Goal: Task Accomplishment & Management: Complete application form

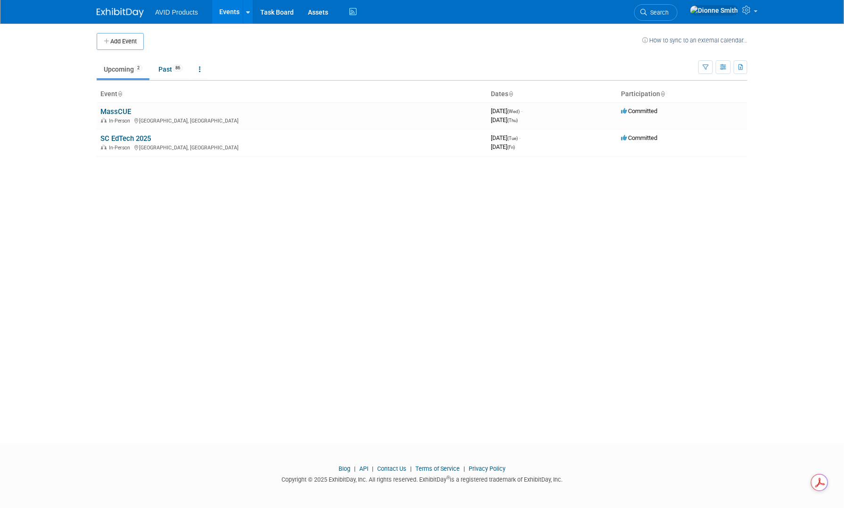
click at [111, 42] on button "Add Event" at bounding box center [120, 41] width 47 height 17
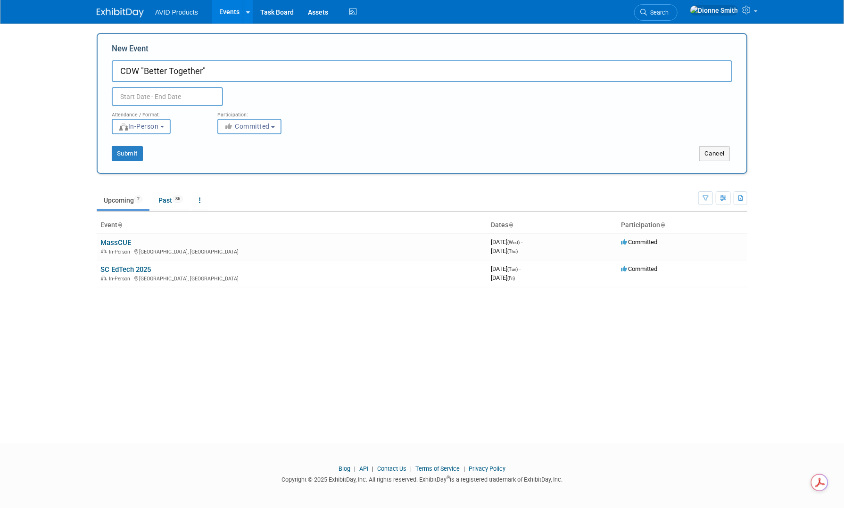
type input "CDW "Better Together""
click at [172, 104] on body "AVID Products Events Add Event Bulk Upload Events Shareable Event Boards Recent…" at bounding box center [422, 254] width 844 height 508
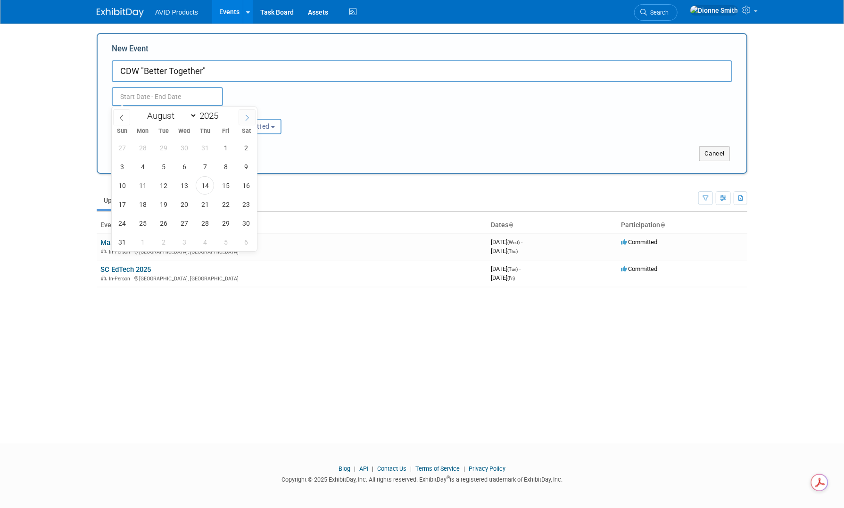
click at [241, 119] on span at bounding box center [247, 117] width 17 height 16
select select "9"
click at [144, 168] on span "6" at bounding box center [142, 167] width 18 height 18
click at [183, 167] on span "8" at bounding box center [184, 167] width 18 height 18
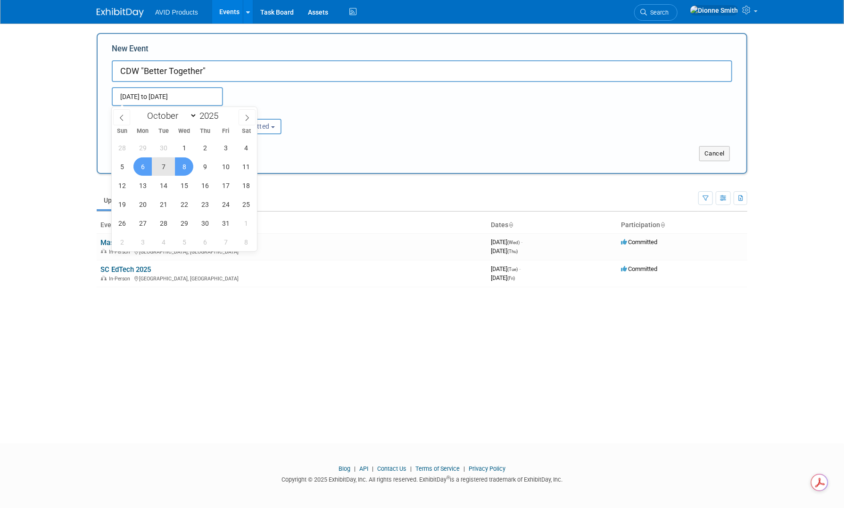
type input "[DATE] to [DATE]"
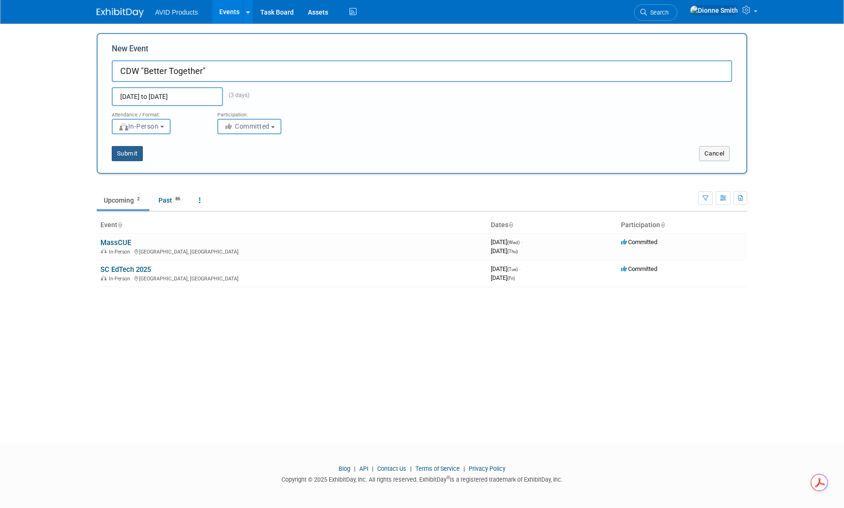
click at [134, 156] on button "Submit" at bounding box center [127, 153] width 31 height 15
type input "CDW "Better Together""
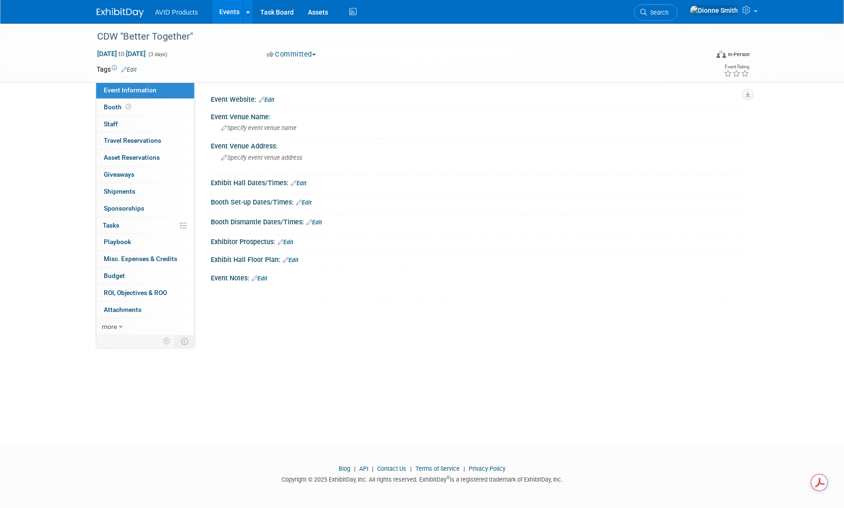
click at [125, 13] on img at bounding box center [120, 12] width 47 height 9
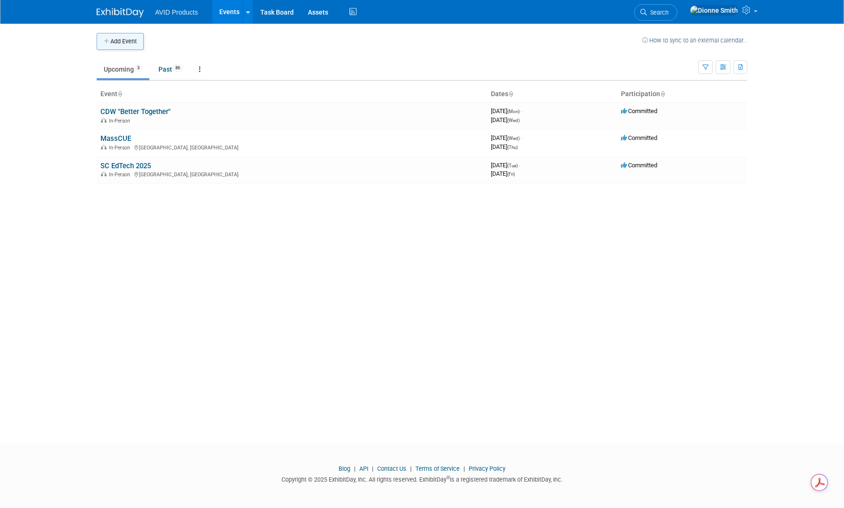
click at [124, 45] on button "Add Event" at bounding box center [120, 41] width 47 height 17
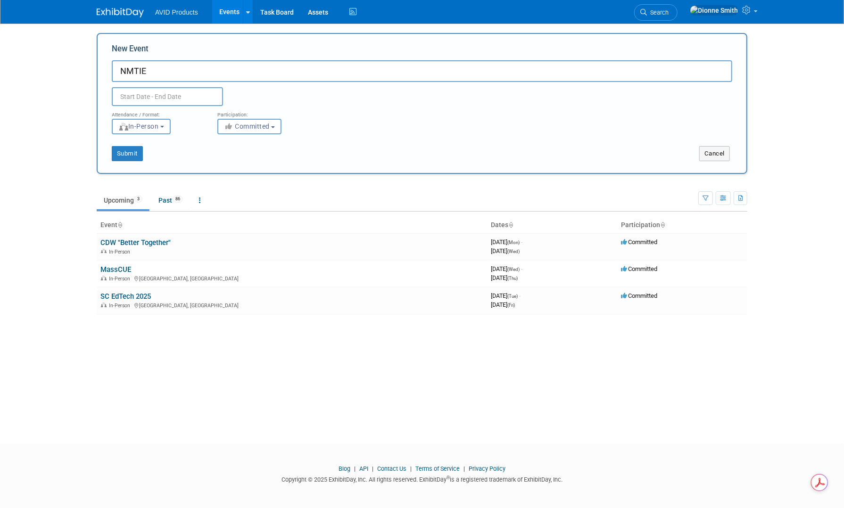
type input "NMTIE"
click at [125, 99] on input "text" at bounding box center [167, 96] width 111 height 19
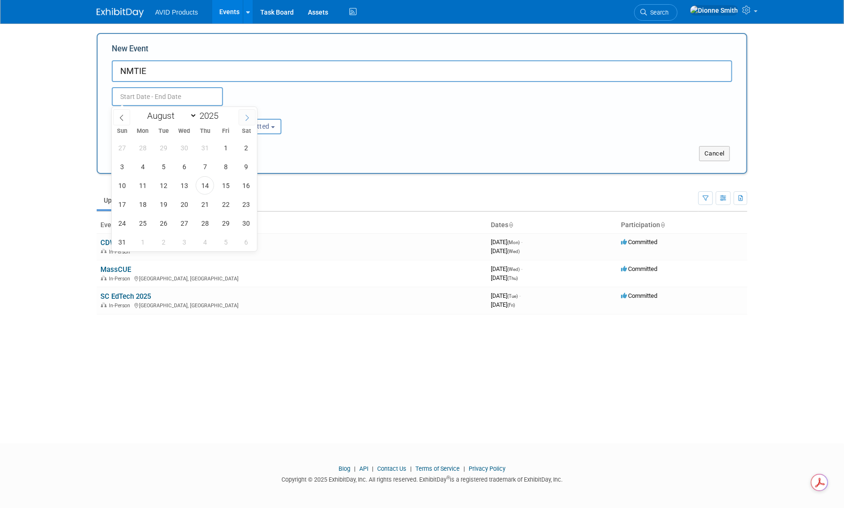
click at [245, 123] on span at bounding box center [247, 117] width 17 height 16
select select "10"
click at [163, 187] on span "11" at bounding box center [163, 185] width 18 height 18
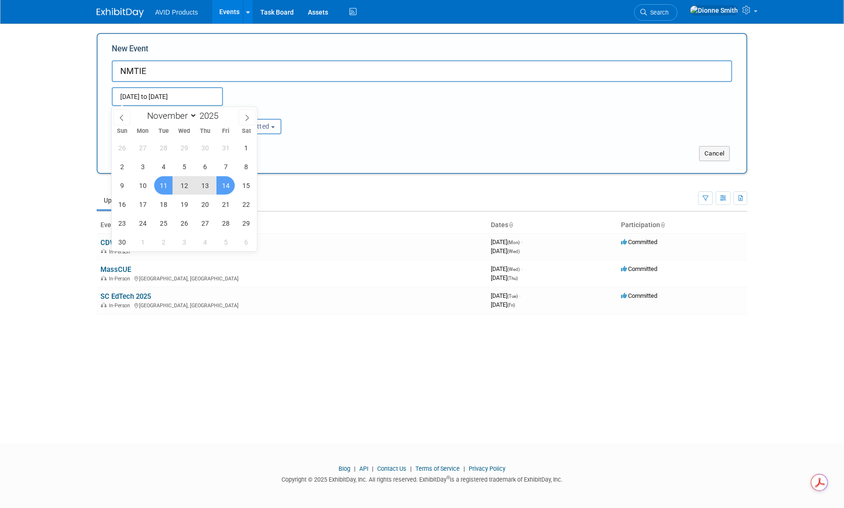
click at [229, 184] on span "14" at bounding box center [225, 185] width 18 height 18
type input "Nov 11, 2025 to Nov 14, 2025"
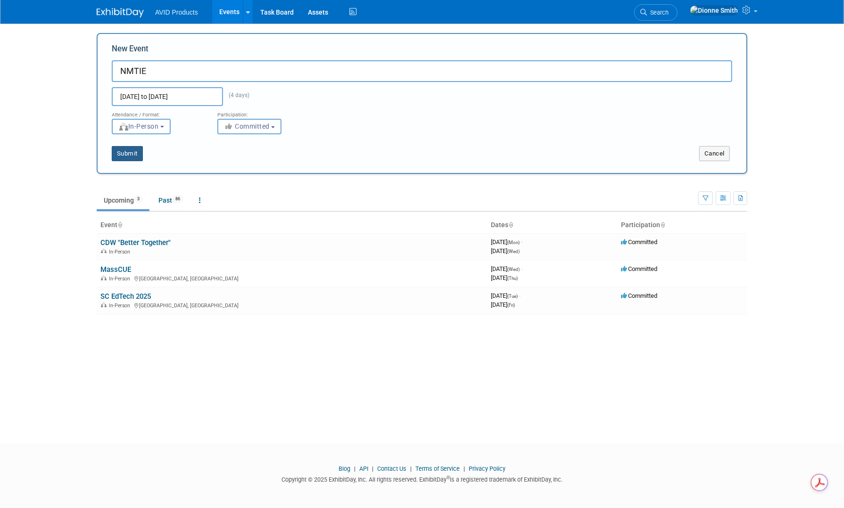
click at [134, 150] on button "Submit" at bounding box center [127, 153] width 31 height 15
type input "NMTIE"
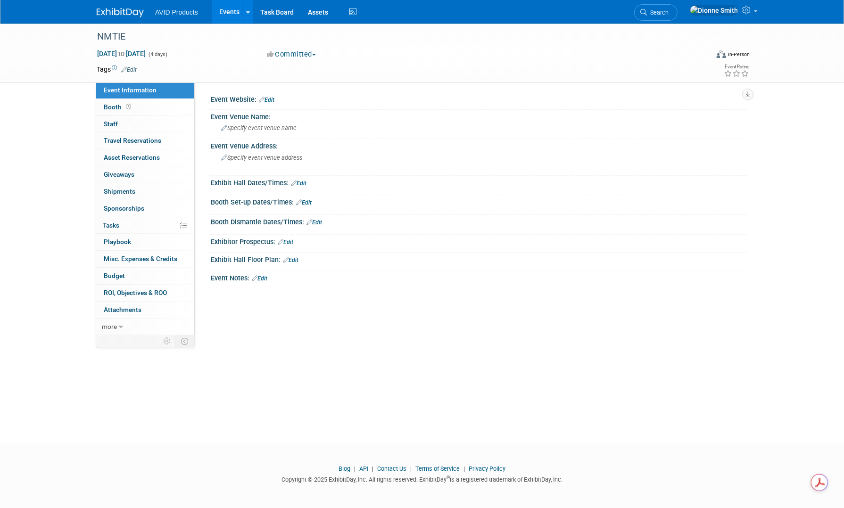
click at [106, 12] on img at bounding box center [120, 12] width 47 height 9
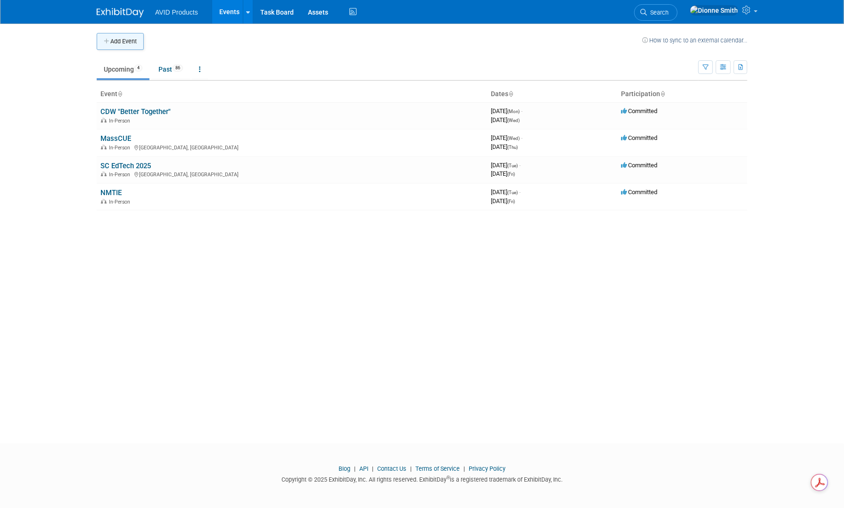
click at [116, 40] on button "Add Event" at bounding box center [120, 41] width 47 height 17
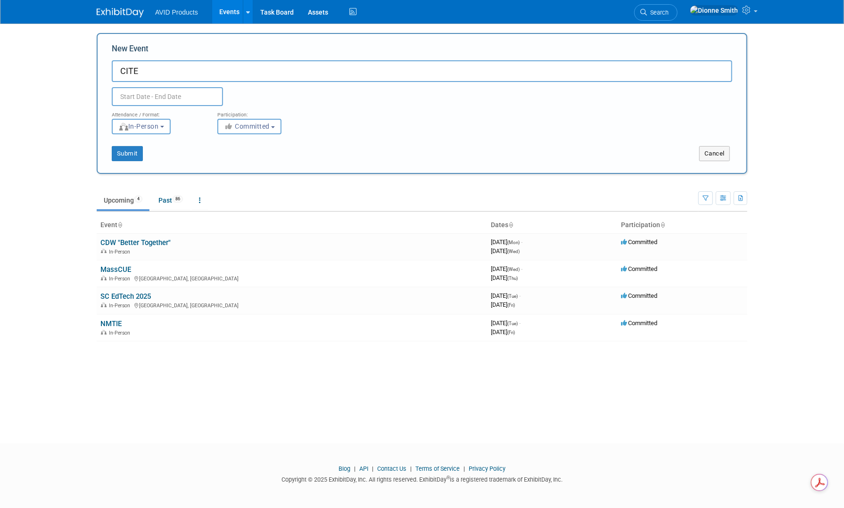
type input "CITE"
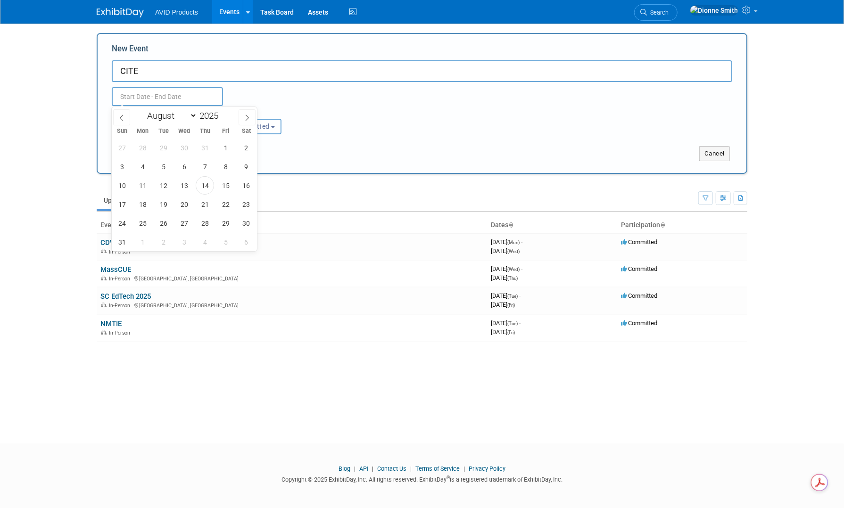
click at [188, 97] on input "text" at bounding box center [167, 96] width 111 height 19
click at [241, 116] on span at bounding box center [247, 117] width 17 height 16
select select "10"
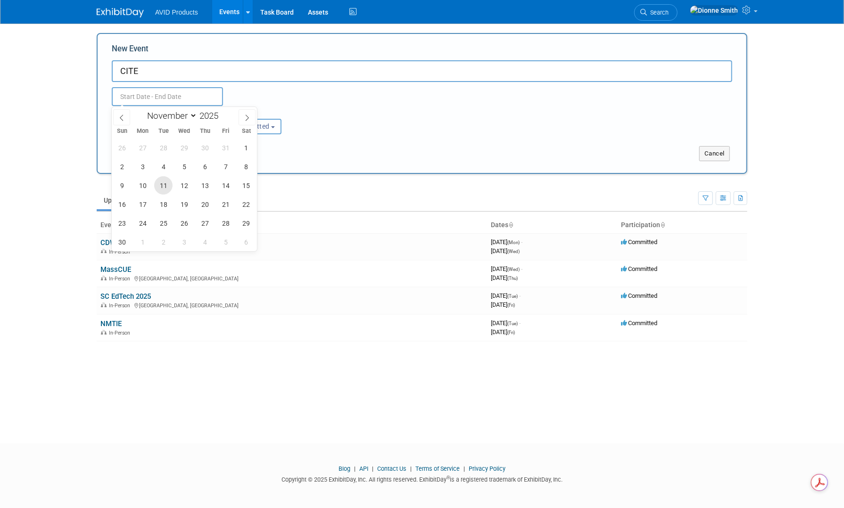
click at [158, 183] on span "11" at bounding box center [163, 185] width 18 height 18
click at [163, 205] on span "18" at bounding box center [163, 204] width 18 height 18
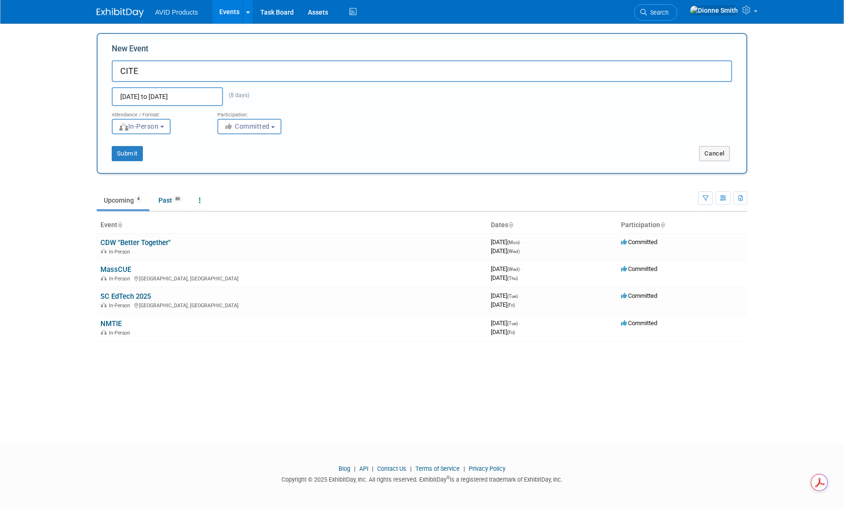
click at [154, 104] on input "Nov 11, 2025 to Nov 18, 2025" at bounding box center [167, 96] width 111 height 19
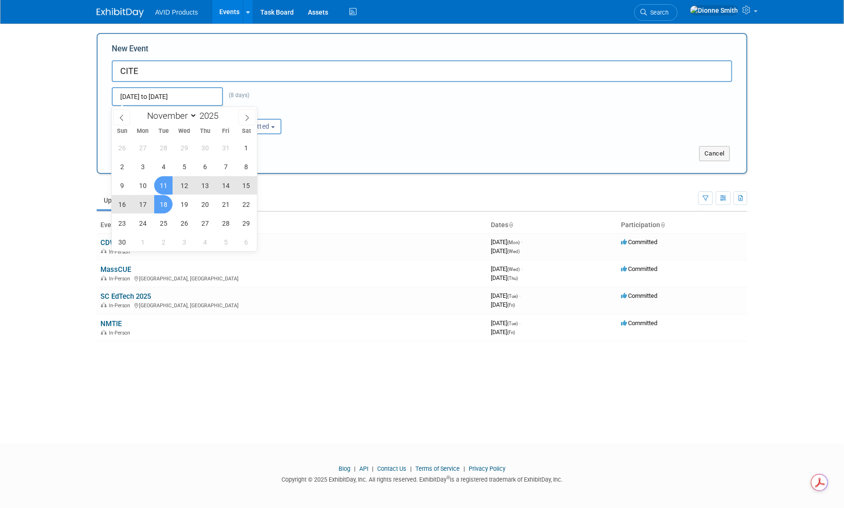
click at [169, 206] on span "18" at bounding box center [163, 204] width 18 height 18
click at [199, 199] on span "20" at bounding box center [205, 204] width 18 height 18
type input "Nov 18, 2025 to Nov 20, 2025"
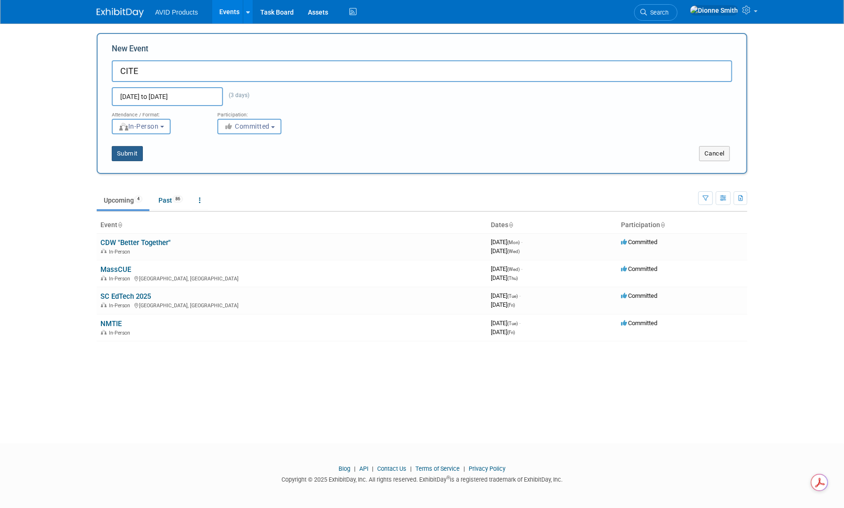
click at [128, 153] on button "Submit" at bounding box center [127, 153] width 31 height 15
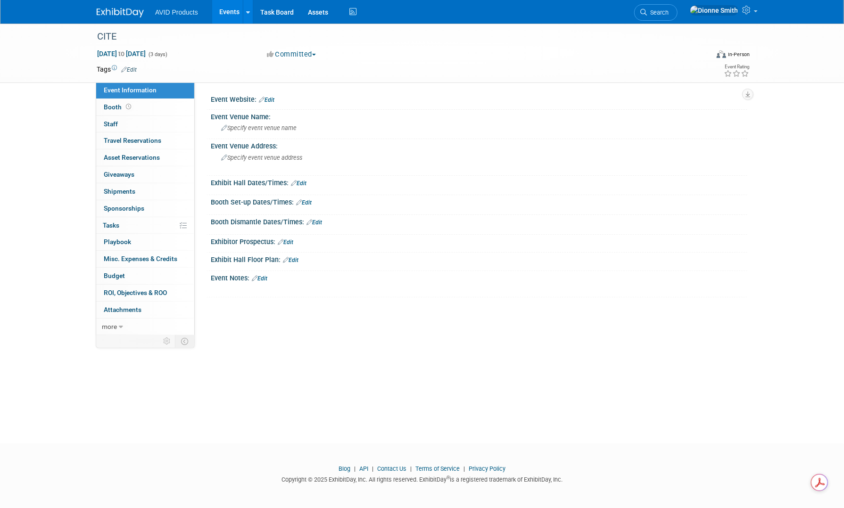
click at [114, 17] on img at bounding box center [120, 12] width 47 height 9
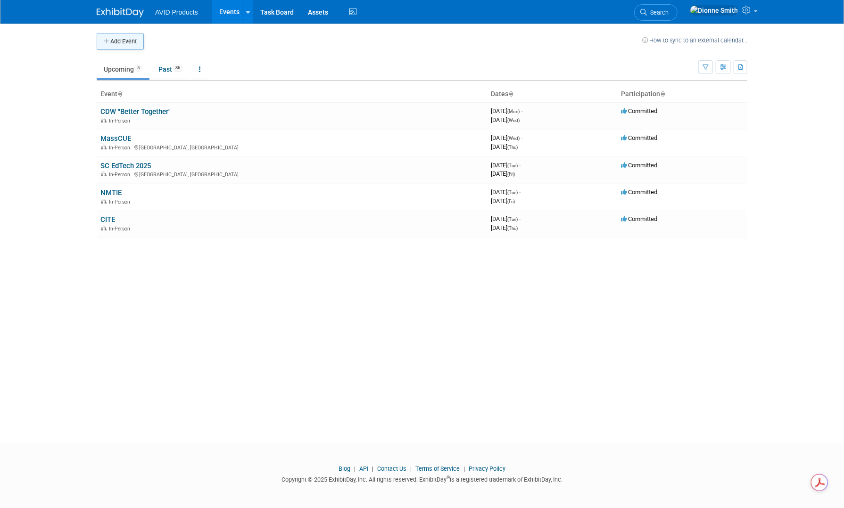
click at [113, 42] on button "Add Event" at bounding box center [120, 41] width 47 height 17
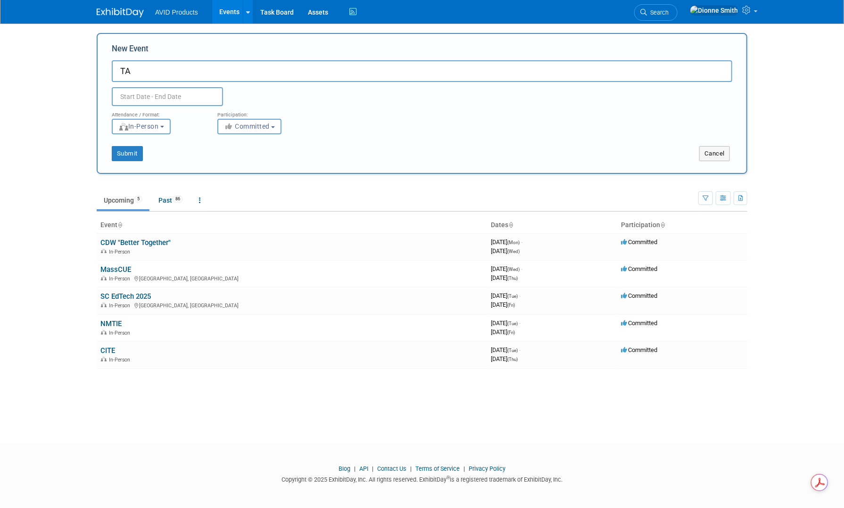
type input "T"
type input "GAETC"
click at [238, 132] on button "Committed" at bounding box center [249, 127] width 64 height 16
click at [245, 164] on label "Considering" at bounding box center [254, 162] width 62 height 12
click at [226, 164] on input "Considering" at bounding box center [223, 162] width 6 height 6
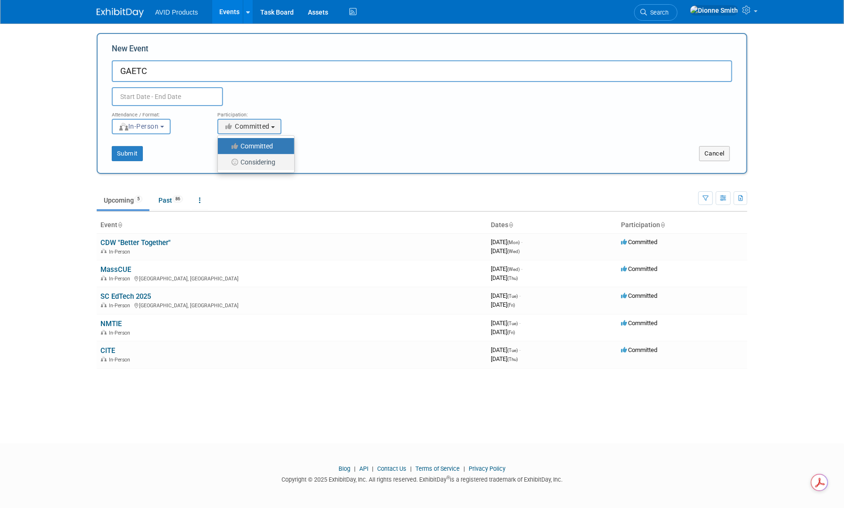
select select "2"
click at [126, 97] on input "text" at bounding box center [167, 96] width 111 height 19
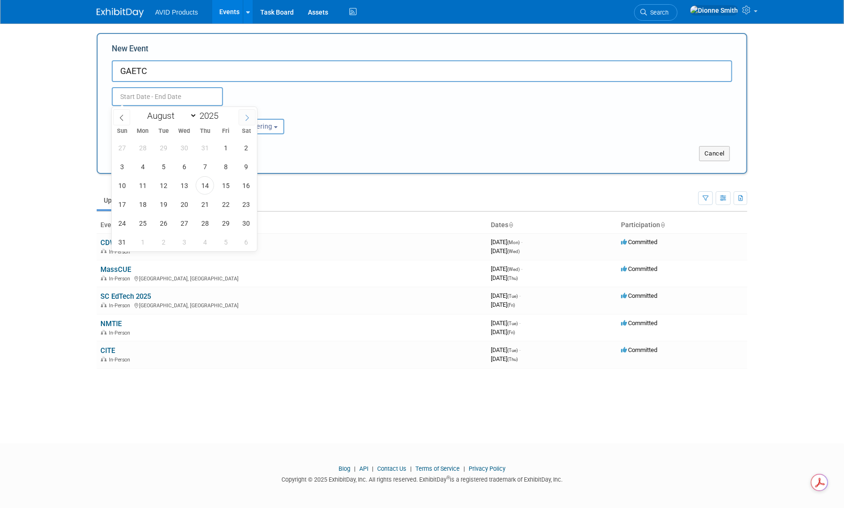
click at [251, 117] on span at bounding box center [247, 117] width 17 height 16
select select "10"
click at [186, 170] on span "5" at bounding box center [184, 167] width 18 height 18
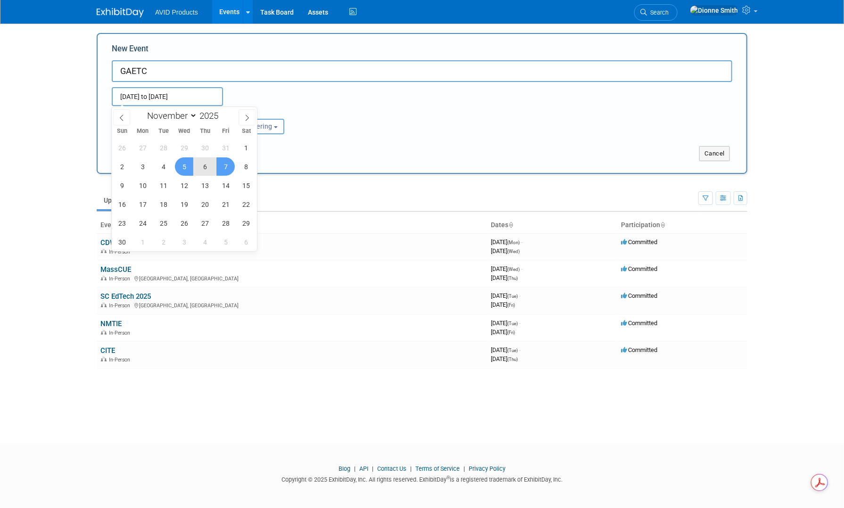
click at [226, 173] on span "7" at bounding box center [225, 167] width 18 height 18
type input "Nov 5, 2025 to Nov 7, 2025"
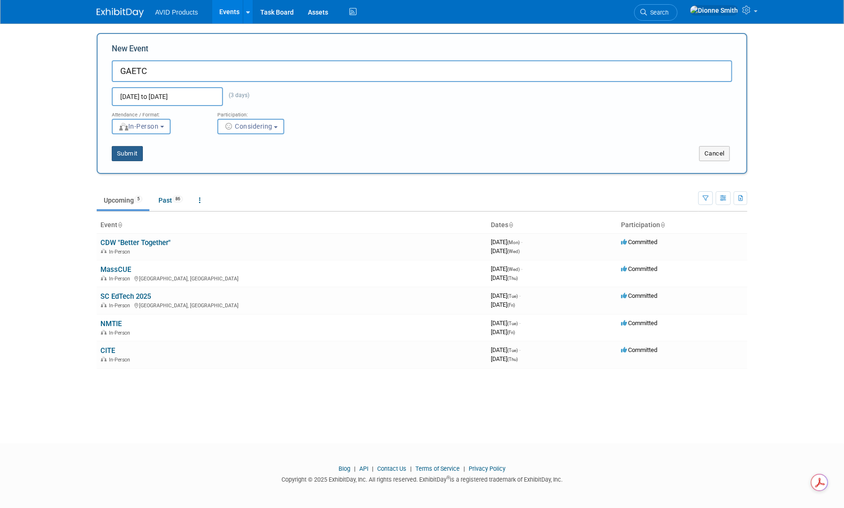
click at [126, 150] on button "Submit" at bounding box center [127, 153] width 31 height 15
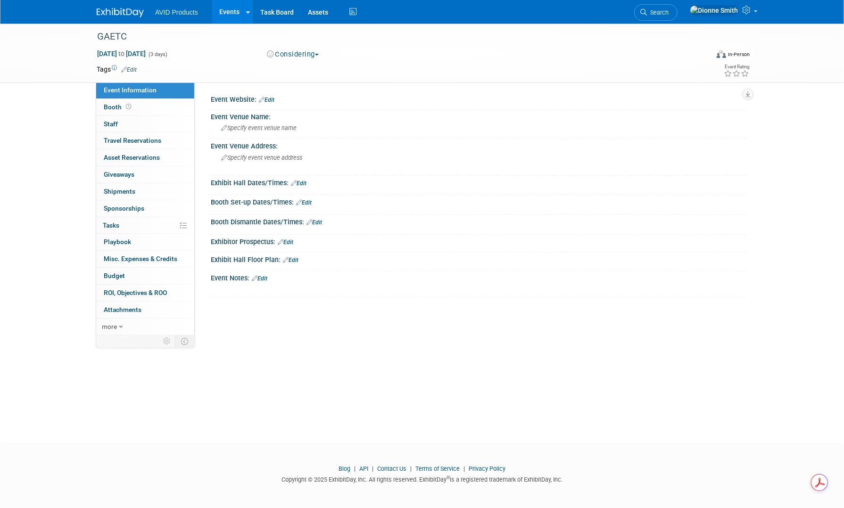
click at [115, 14] on img at bounding box center [120, 12] width 47 height 9
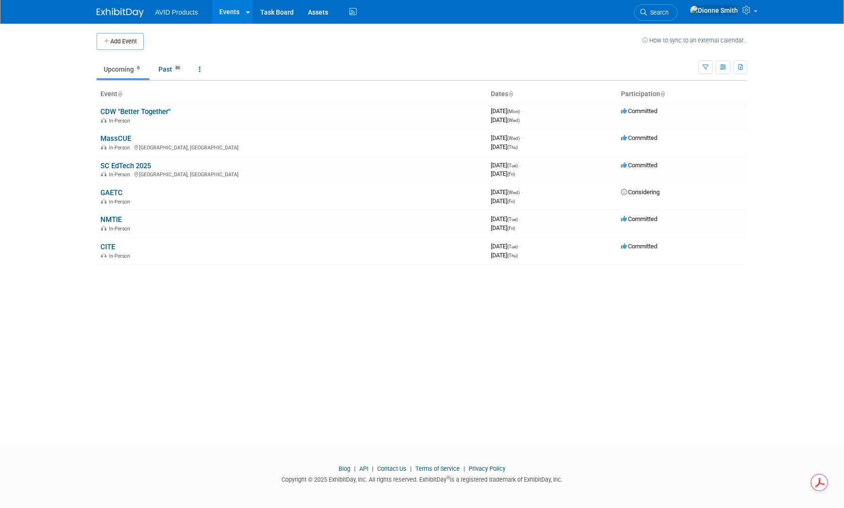
click at [127, 110] on link "CDW "Better Together"" at bounding box center [135, 112] width 70 height 8
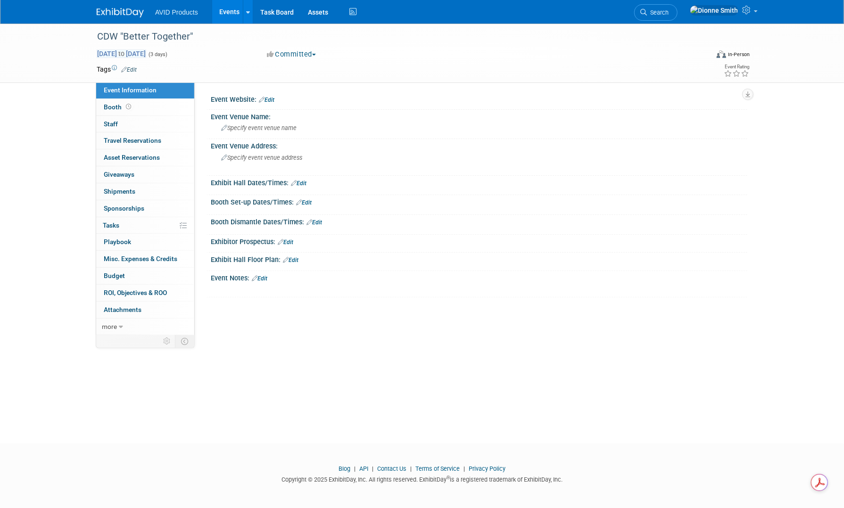
click at [146, 51] on span "[DATE] to [DATE]" at bounding box center [122, 54] width 50 height 8
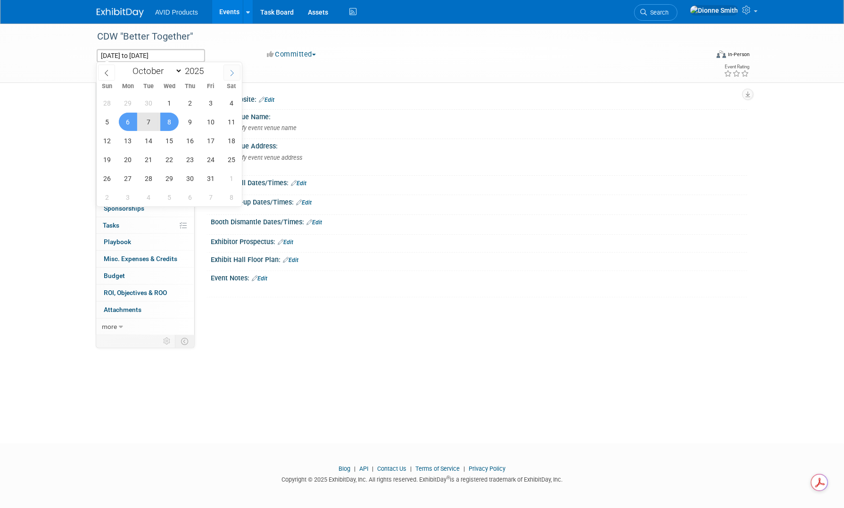
click at [227, 73] on span at bounding box center [232, 73] width 17 height 16
click at [108, 70] on icon at bounding box center [106, 73] width 7 height 7
select select "8"
click at [151, 146] on span "16" at bounding box center [149, 141] width 18 height 18
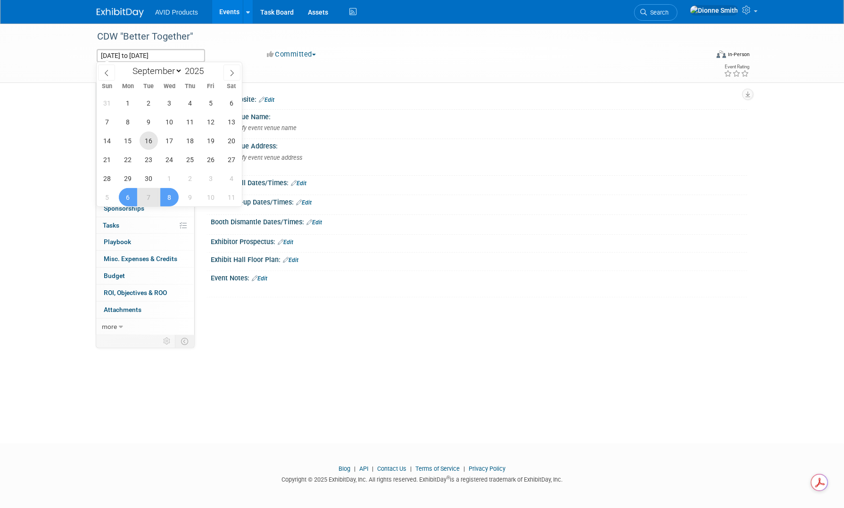
type input "[DATE]"
click at [151, 146] on span "16" at bounding box center [149, 141] width 18 height 18
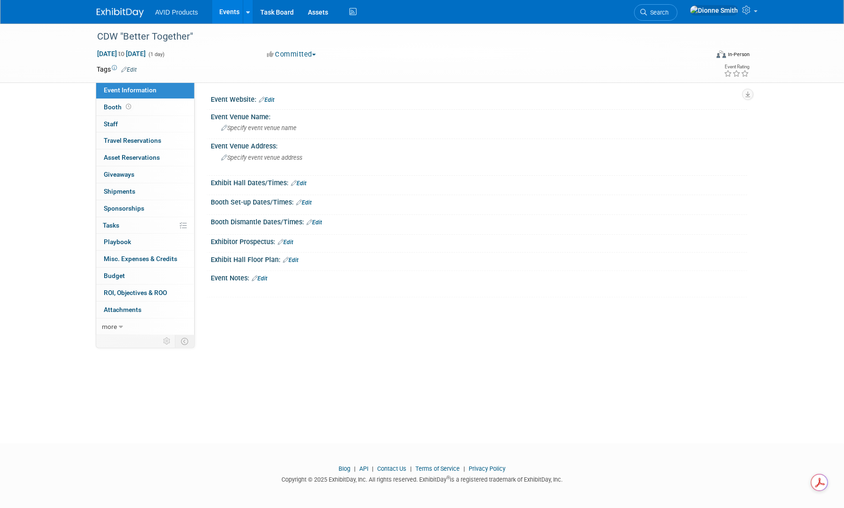
click at [271, 102] on link "Edit" at bounding box center [267, 100] width 16 height 7
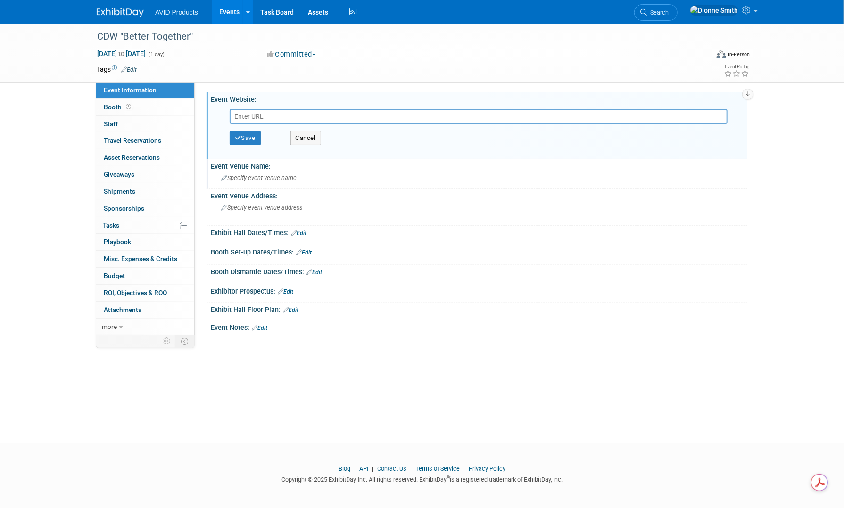
click at [252, 181] on div "Specify event venue name" at bounding box center [479, 178] width 523 height 15
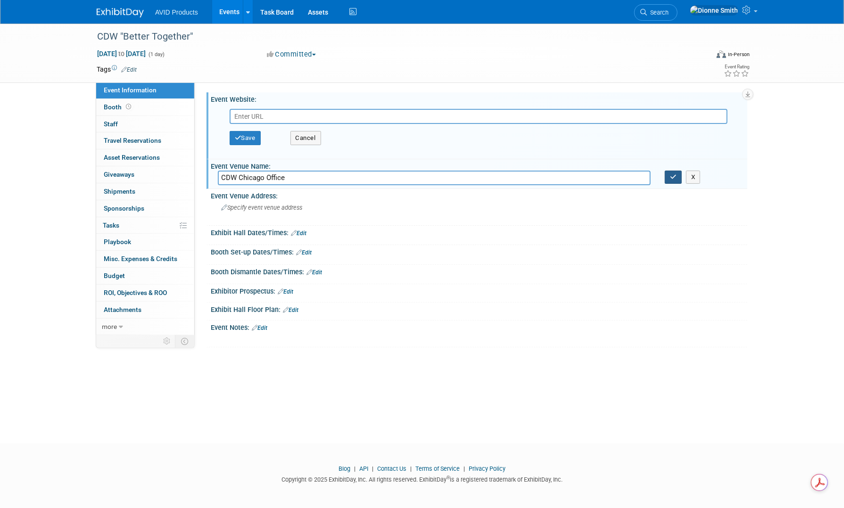
type input "CDW Chicago Office"
click at [674, 174] on icon "button" at bounding box center [673, 177] width 7 height 6
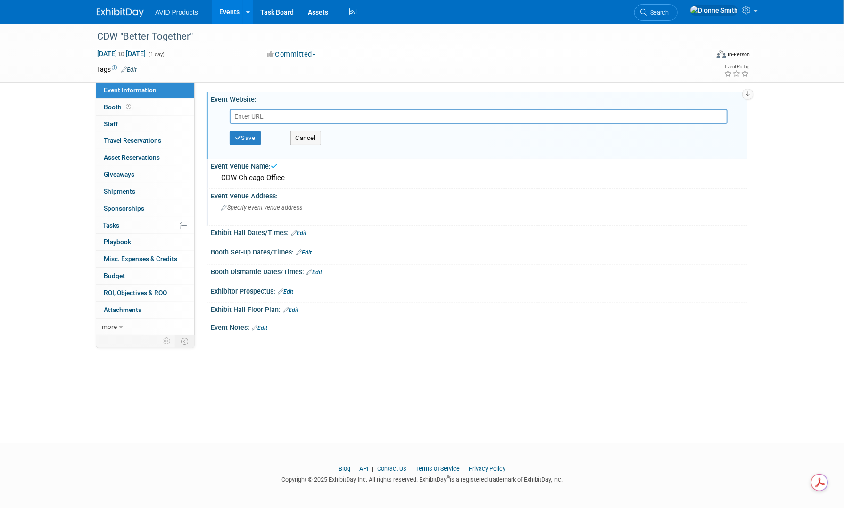
click at [255, 200] on div "Specify event venue address" at bounding box center [322, 211] width 209 height 22
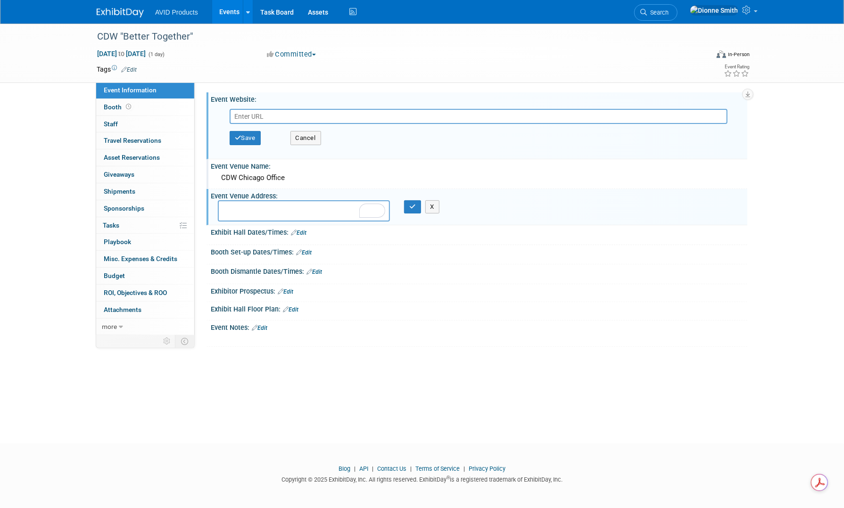
click at [300, 211] on textarea "To enrich screen reader interactions, please activate Accessibility in Grammarl…" at bounding box center [304, 210] width 172 height 21
paste textarea "[STREET_ADDRESS][PERSON_NAME]"
type textarea "[STREET_ADDRESS][PERSON_NAME]"
click at [416, 204] on icon "button" at bounding box center [412, 207] width 7 height 6
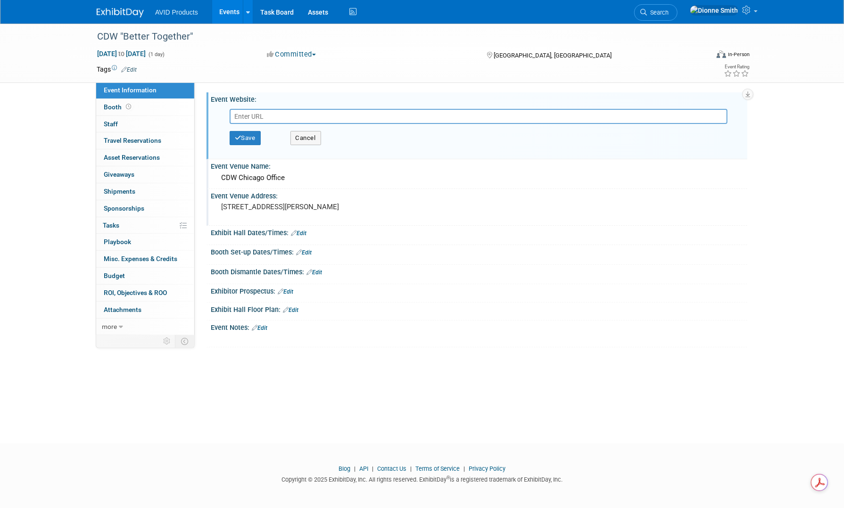
click at [267, 329] on link "Edit" at bounding box center [260, 328] width 16 height 7
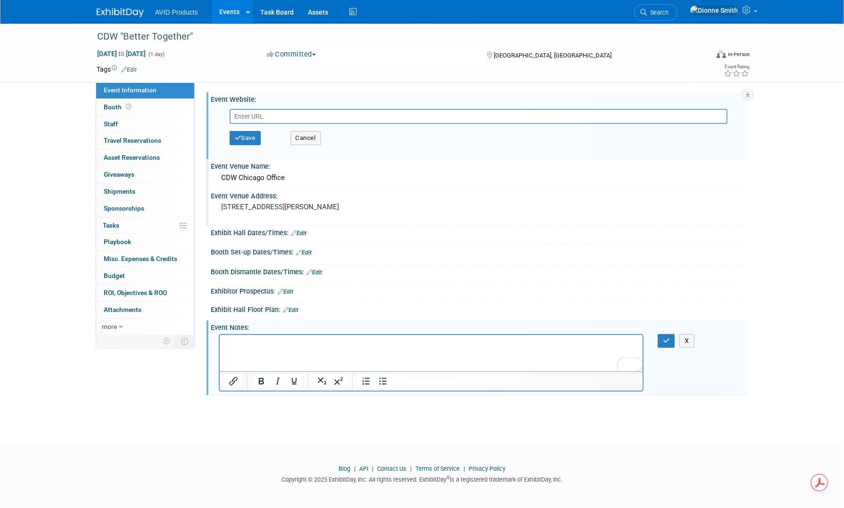
click at [242, 341] on p "To enrich screen reader interactions, please activate Accessibility in Grammarl…" at bounding box center [431, 343] width 412 height 9
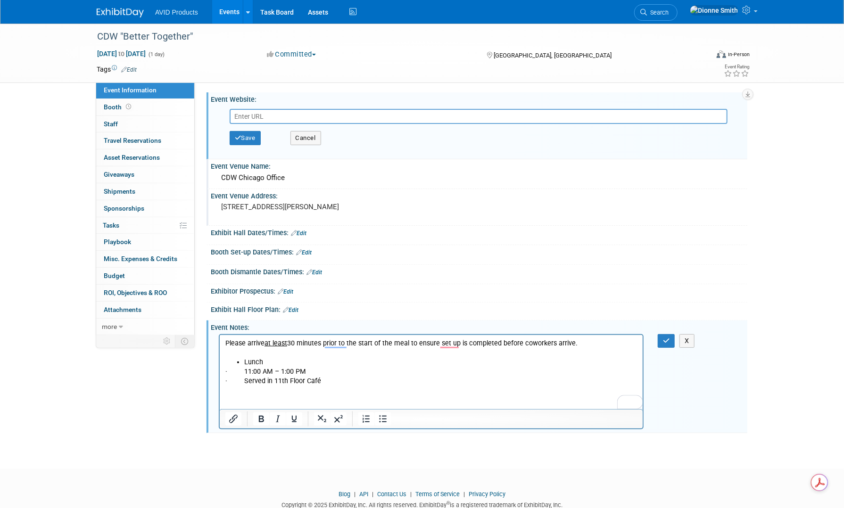
click at [239, 381] on p "· Served in 11th Floor Café" at bounding box center [431, 380] width 412 height 9
click at [243, 374] on p "· 11:00 AM – 1:00 PM" at bounding box center [431, 371] width 412 height 9
click at [230, 383] on p "Served in 11th Floor Café" at bounding box center [431, 380] width 412 height 9
click at [335, 376] on li "Served in 11th Floor Café" at bounding box center [440, 380] width 393 height 9
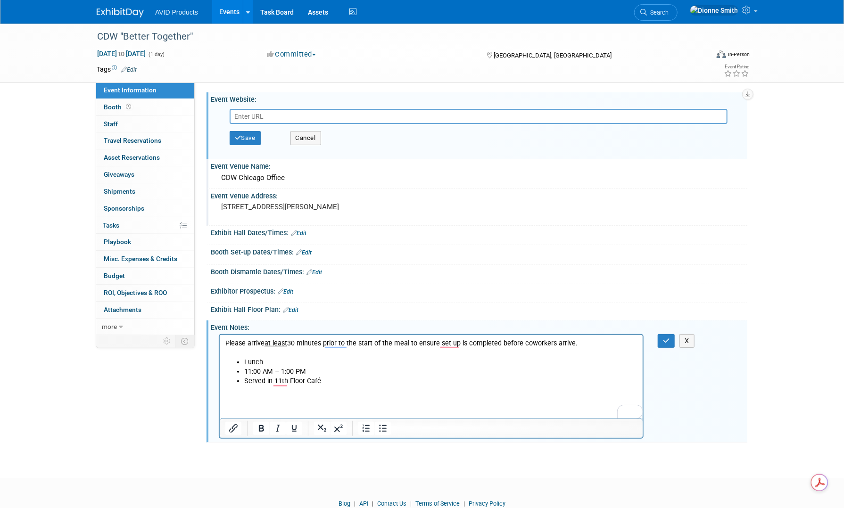
click at [329, 384] on li "Served in 11th Floor Café" at bounding box center [440, 380] width 393 height 9
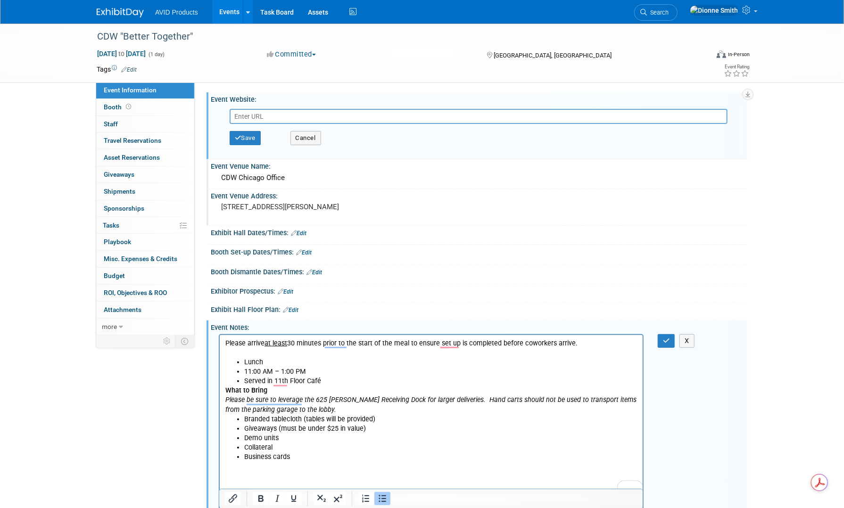
click at [331, 380] on li "Served in 11th Floor Café" at bounding box center [440, 380] width 393 height 9
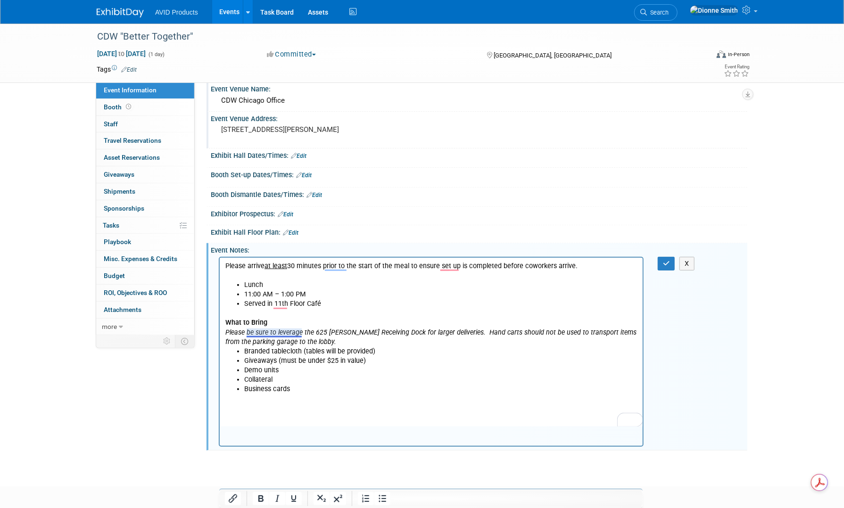
scroll to position [94, 0]
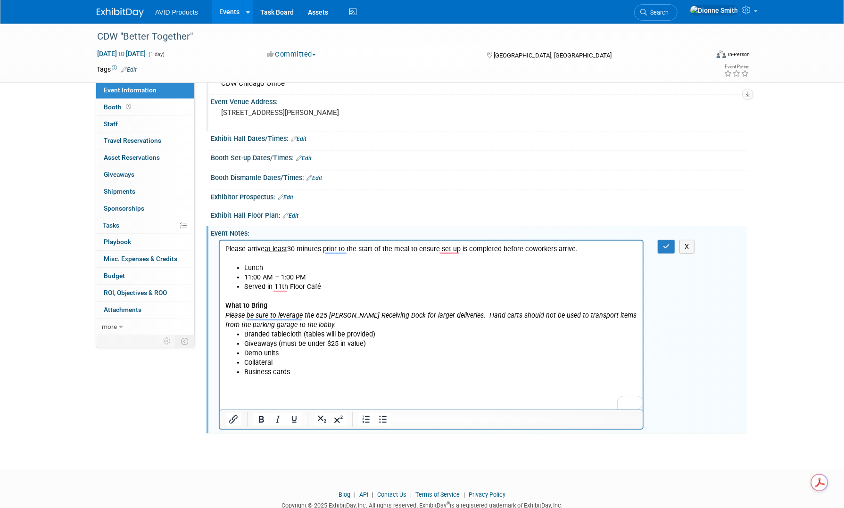
click at [297, 371] on li "Business cards" at bounding box center [440, 371] width 393 height 9
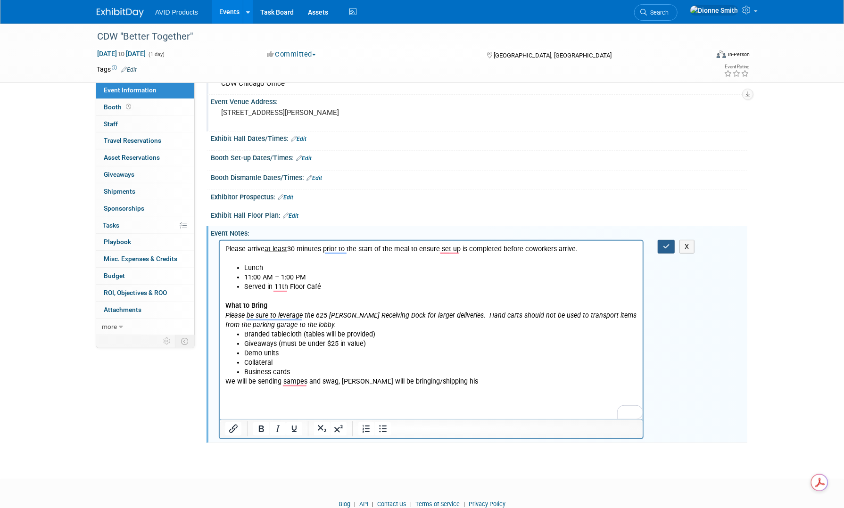
click at [665, 246] on icon "button" at bounding box center [666, 246] width 7 height 7
